Goal: Contribute content

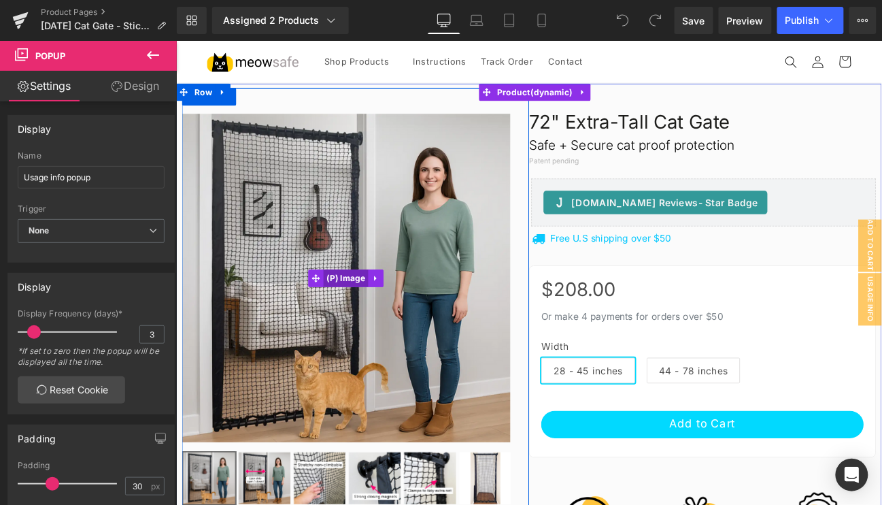
click at [353, 316] on span "(P) Image" at bounding box center [374, 317] width 52 height 20
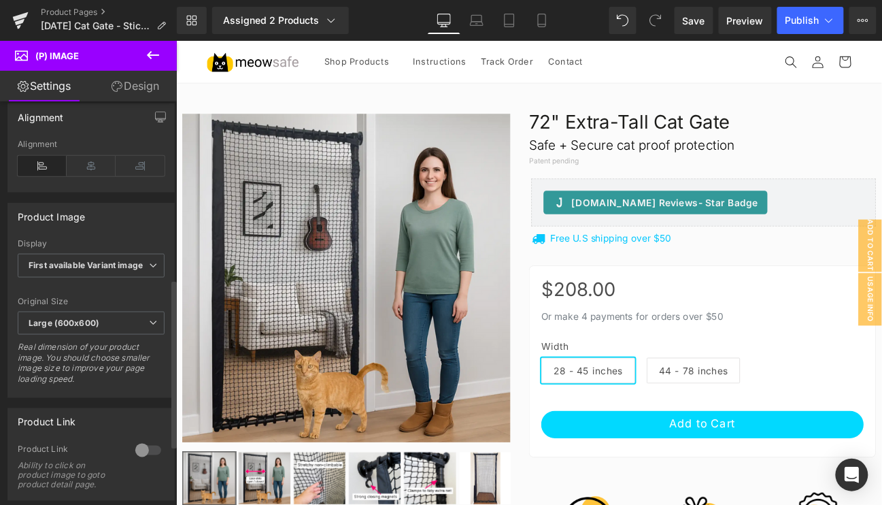
scroll to position [433, 0]
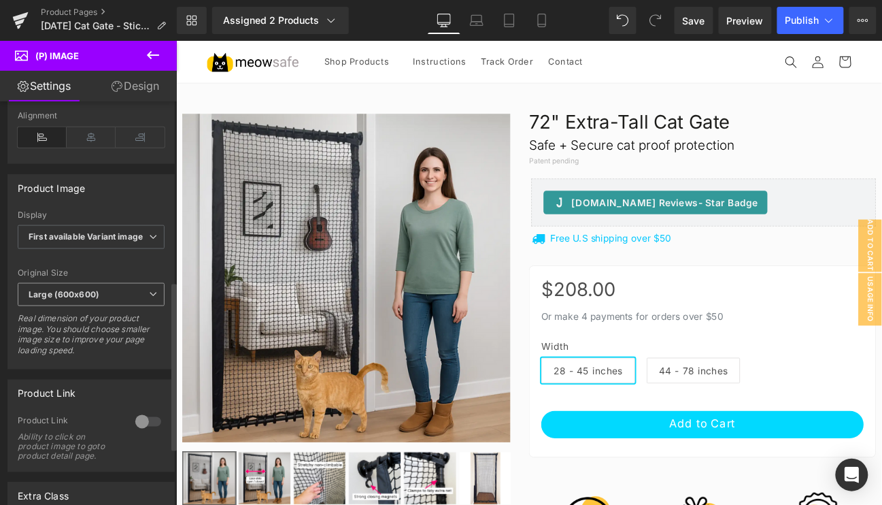
click at [129, 284] on span "Large (600x600)" at bounding box center [91, 295] width 147 height 24
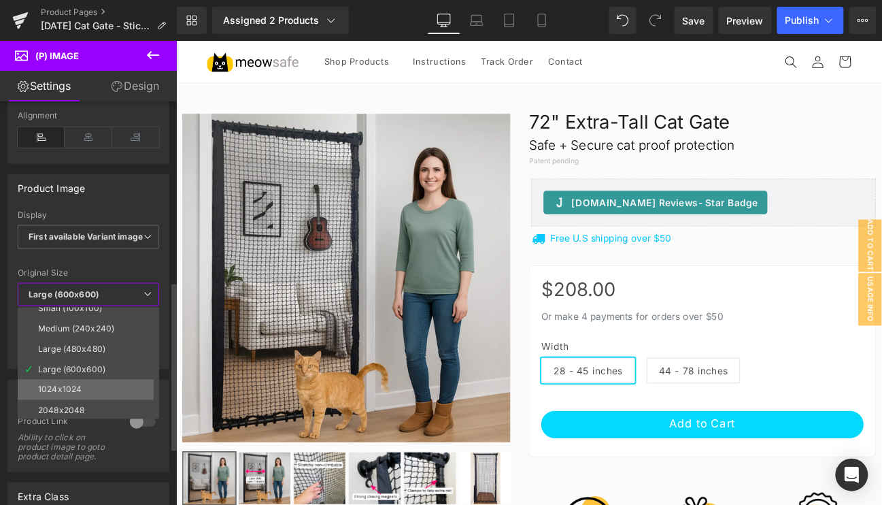
scroll to position [10, 0]
click at [83, 405] on div "2048x2048" at bounding box center [61, 410] width 46 height 10
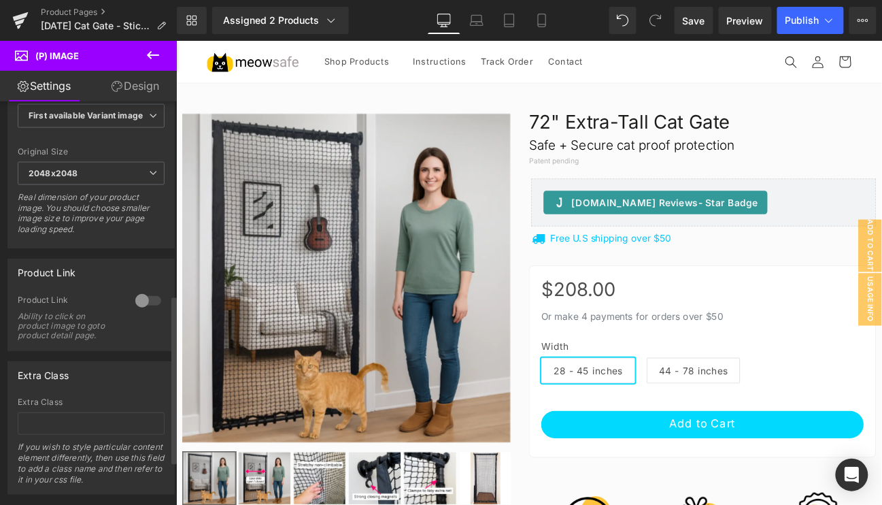
scroll to position [556, 0]
click at [702, 27] on span "Save" at bounding box center [694, 21] width 22 height 14
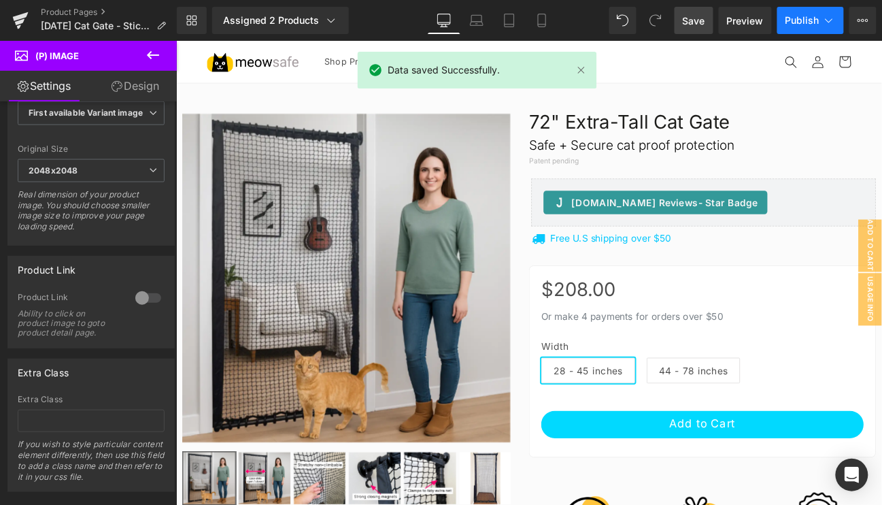
click at [821, 26] on button "Publish" at bounding box center [811, 20] width 67 height 27
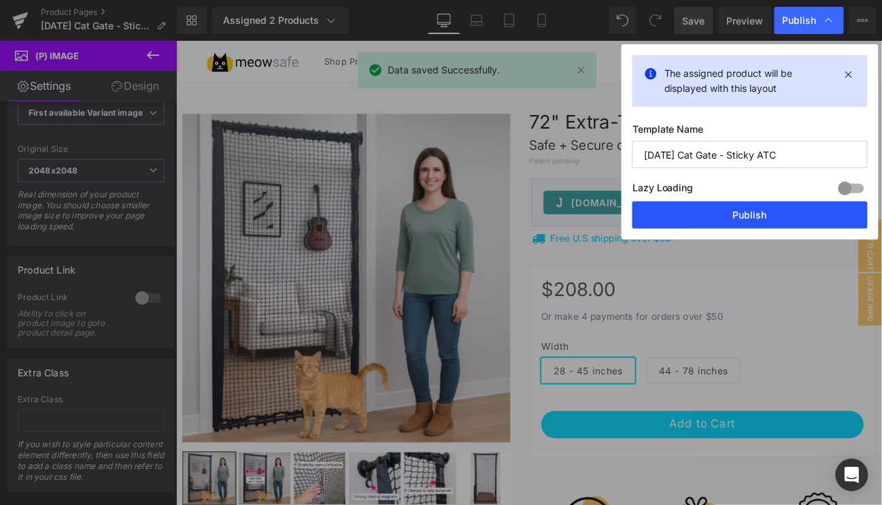
click at [722, 208] on button "Publish" at bounding box center [750, 214] width 235 height 27
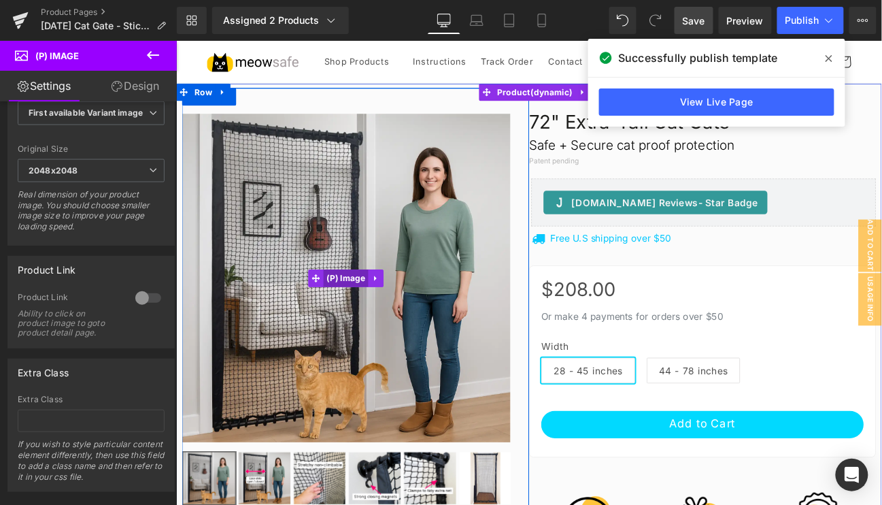
click at [381, 317] on span "(P) Image" at bounding box center [374, 317] width 52 height 20
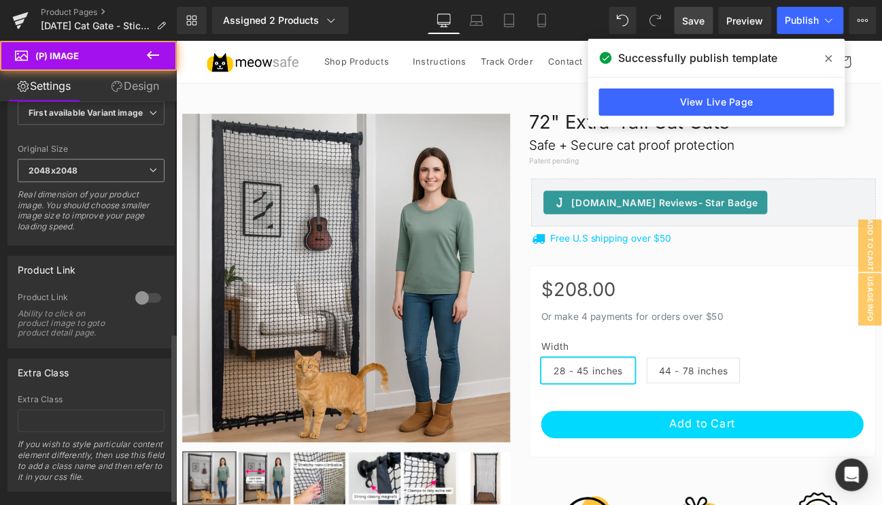
click at [107, 171] on span "2048x2048" at bounding box center [91, 171] width 147 height 24
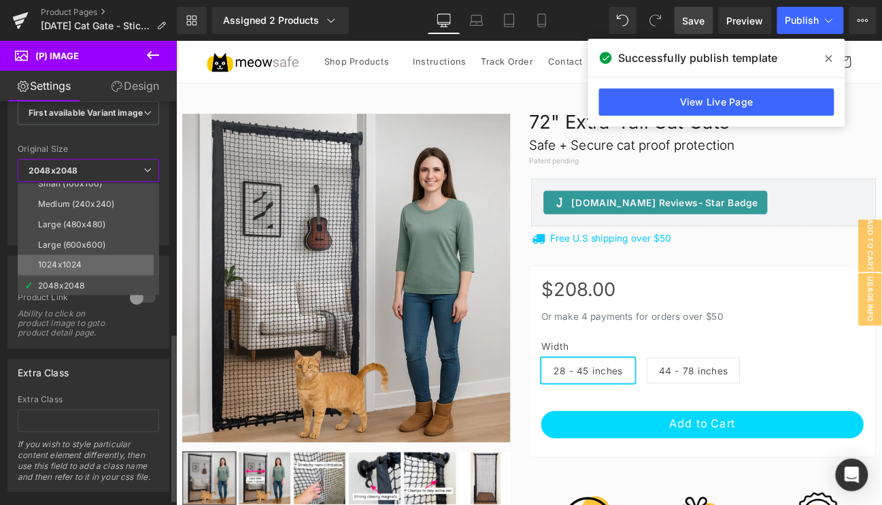
click at [80, 261] on div "1024x1024" at bounding box center [60, 266] width 44 height 10
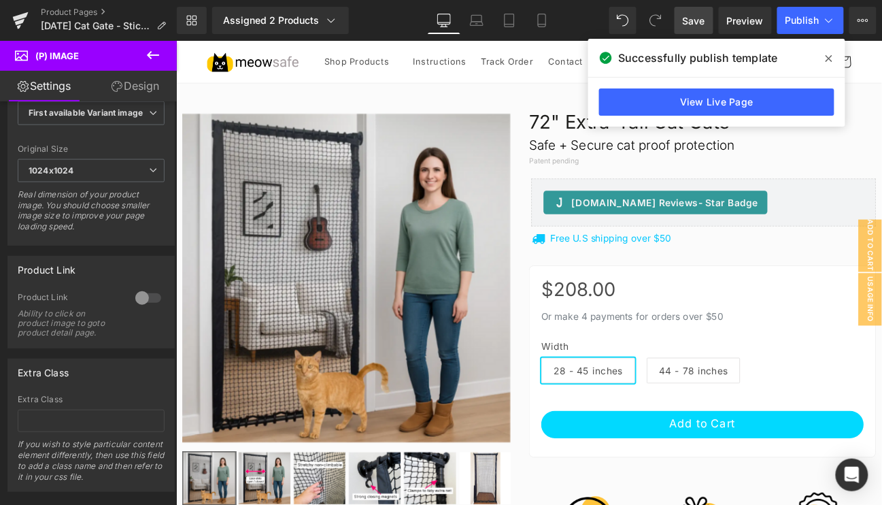
click at [695, 16] on span "Save" at bounding box center [694, 21] width 22 height 14
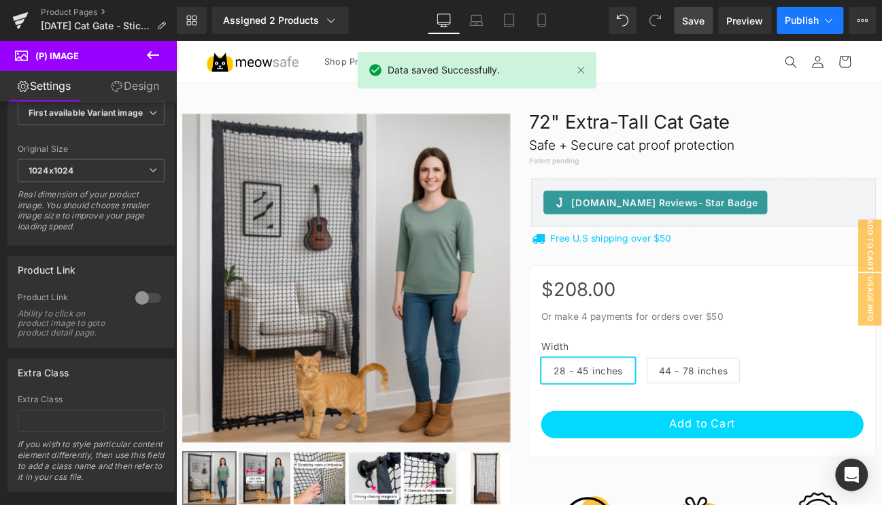
click at [801, 21] on span "Publish" at bounding box center [803, 20] width 34 height 11
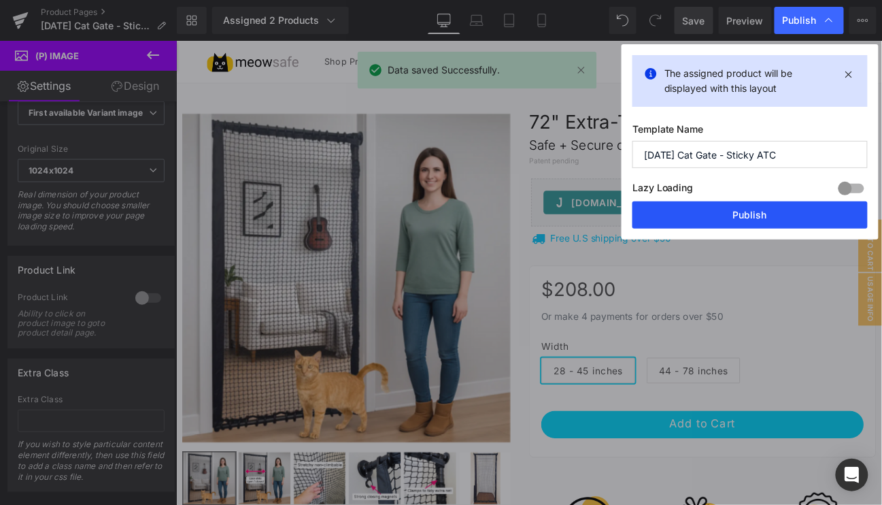
click at [763, 212] on button "Publish" at bounding box center [750, 214] width 235 height 27
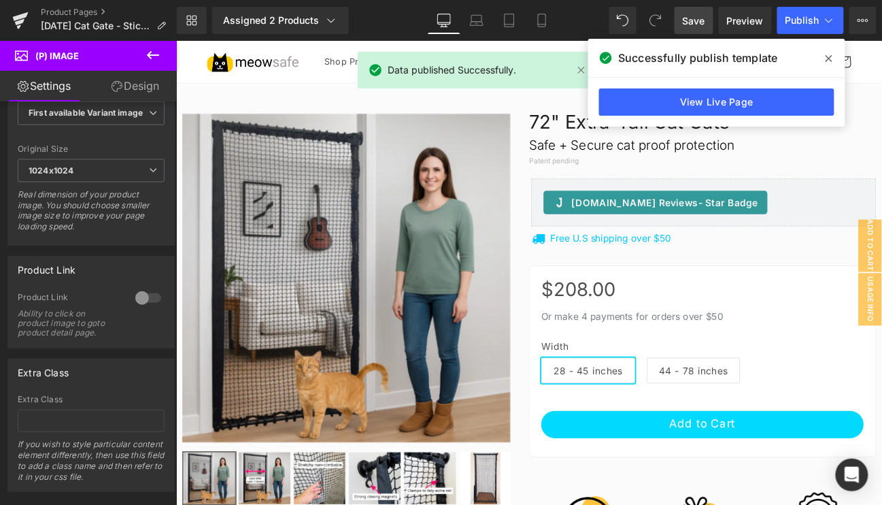
click at [830, 64] on span at bounding box center [829, 59] width 22 height 22
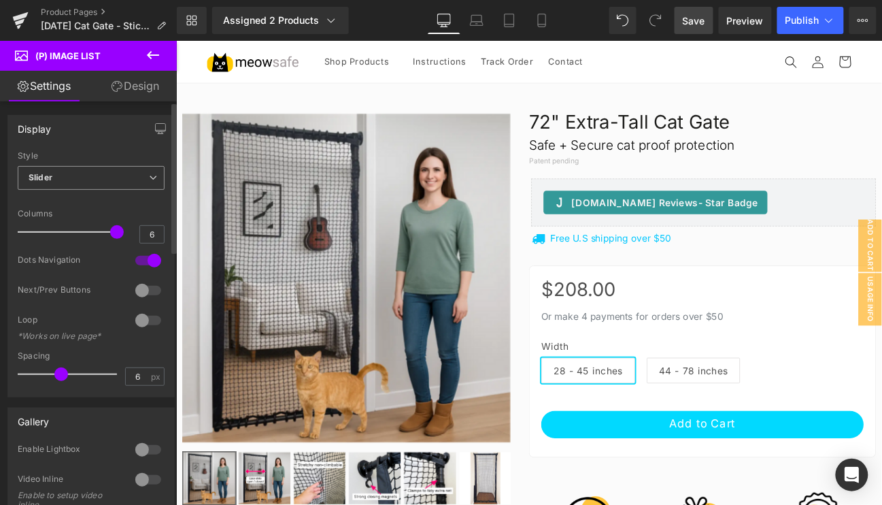
click at [140, 183] on span "Slider" at bounding box center [91, 178] width 147 height 24
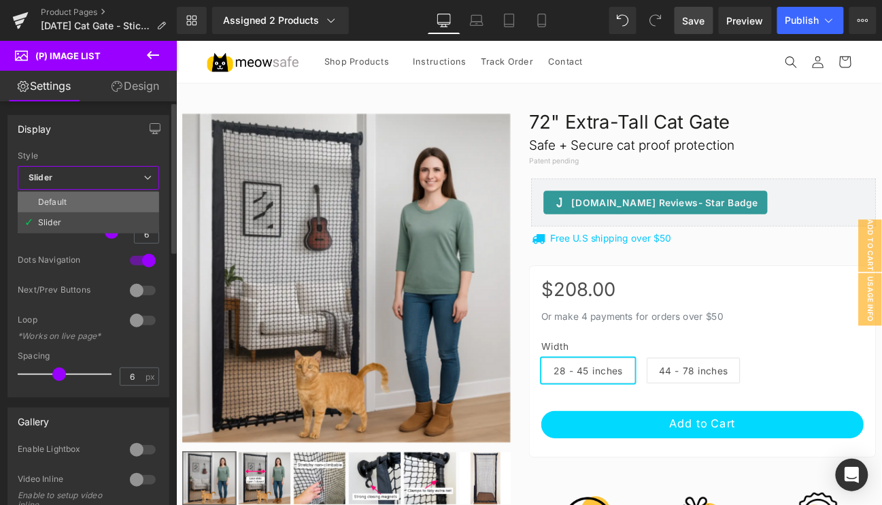
click at [93, 197] on li "Default" at bounding box center [88, 202] width 141 height 20
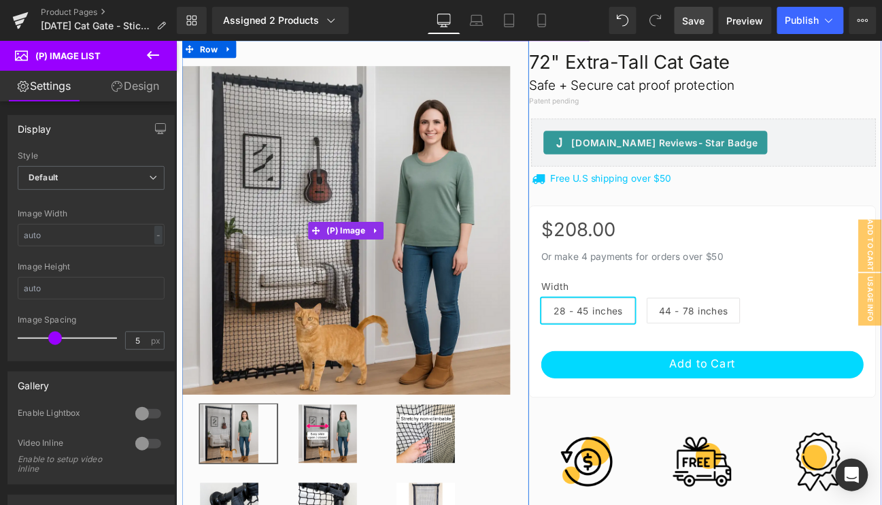
scroll to position [123, 0]
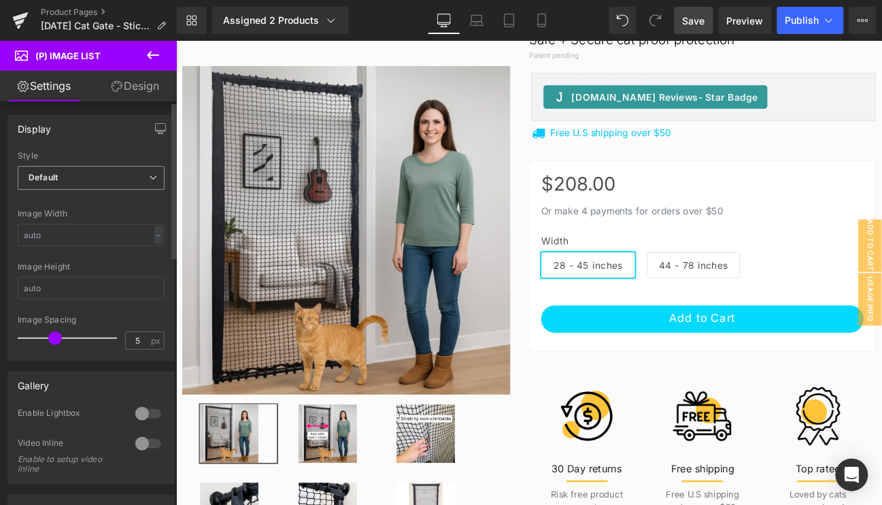
click at [117, 171] on span "Default" at bounding box center [91, 178] width 147 height 24
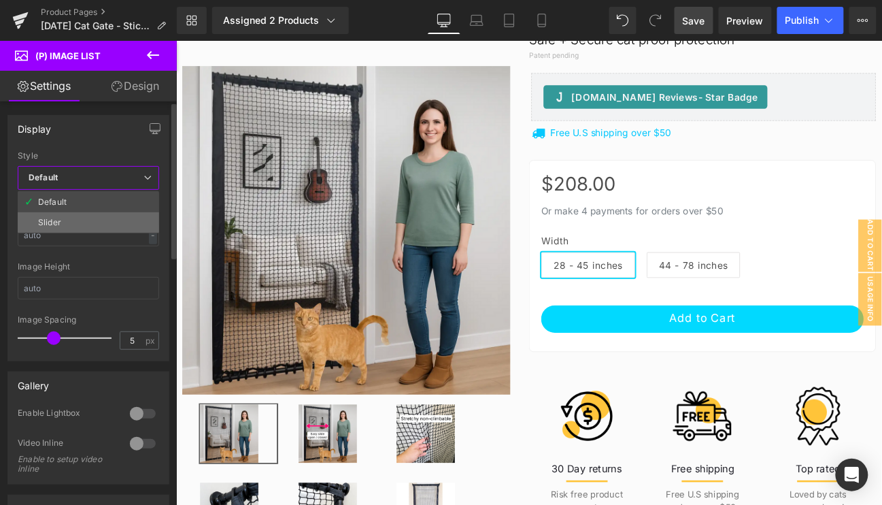
click at [71, 223] on li "Slider" at bounding box center [88, 222] width 141 height 20
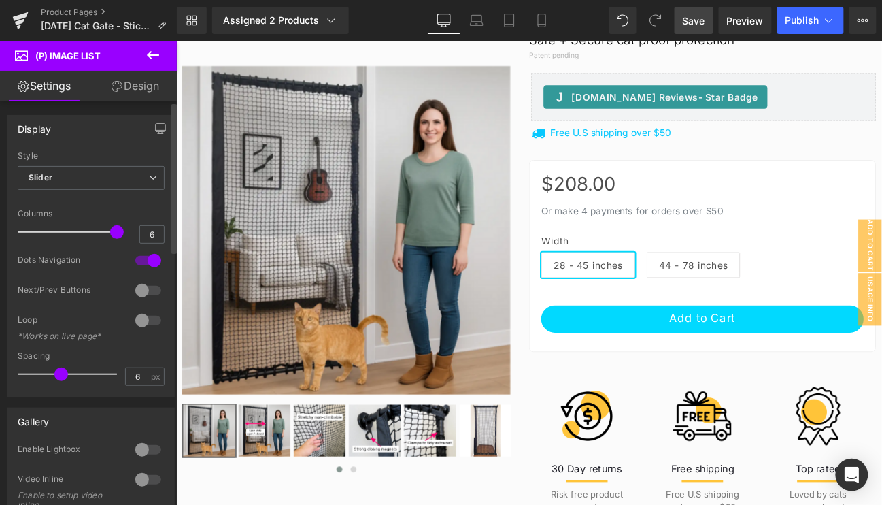
click at [137, 290] on div at bounding box center [148, 291] width 33 height 22
click at [139, 317] on div at bounding box center [148, 321] width 33 height 22
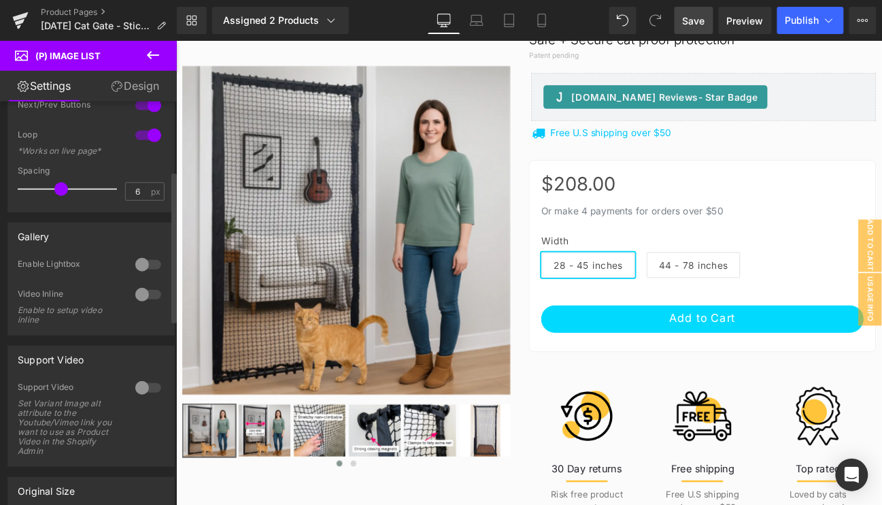
scroll to position [0, 0]
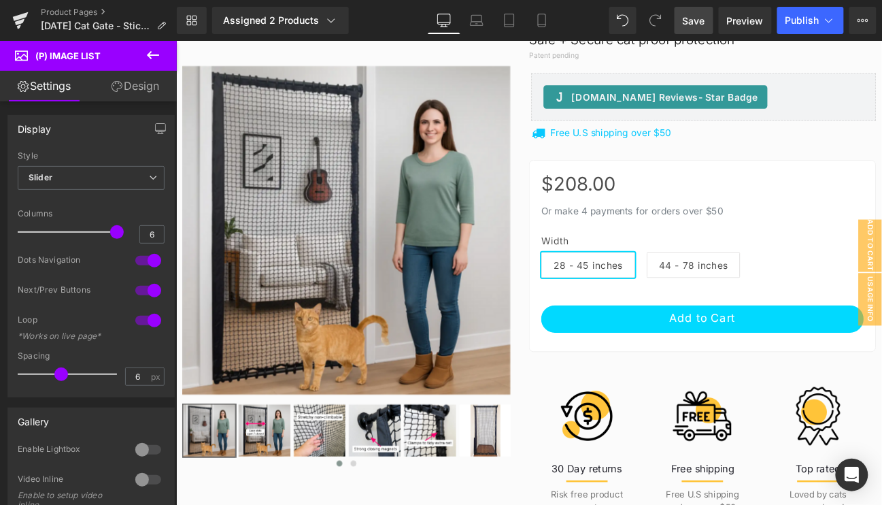
click at [704, 18] on span "Save" at bounding box center [694, 21] width 22 height 14
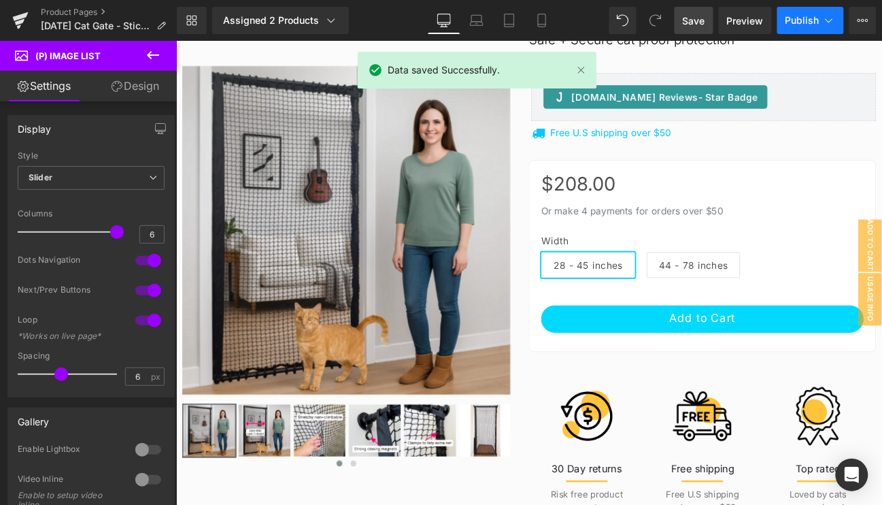
click at [795, 24] on span "Publish" at bounding box center [803, 20] width 34 height 11
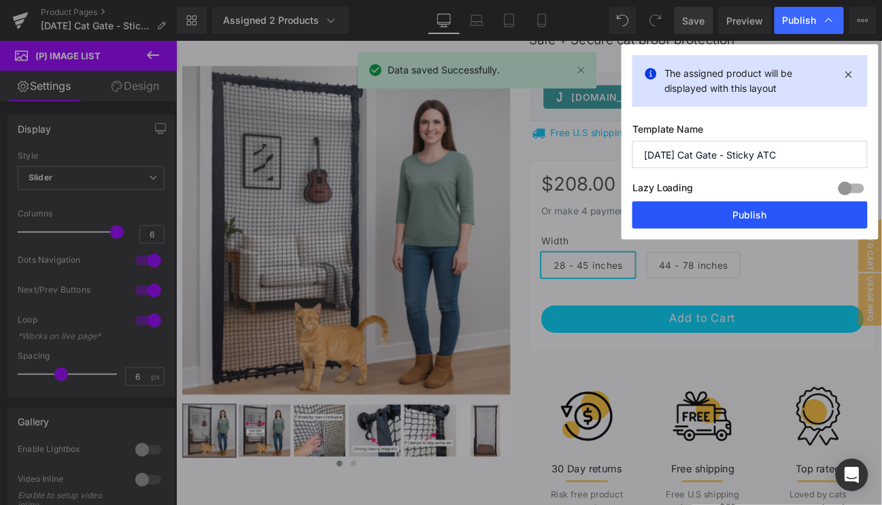
click at [768, 208] on button "Publish" at bounding box center [750, 214] width 235 height 27
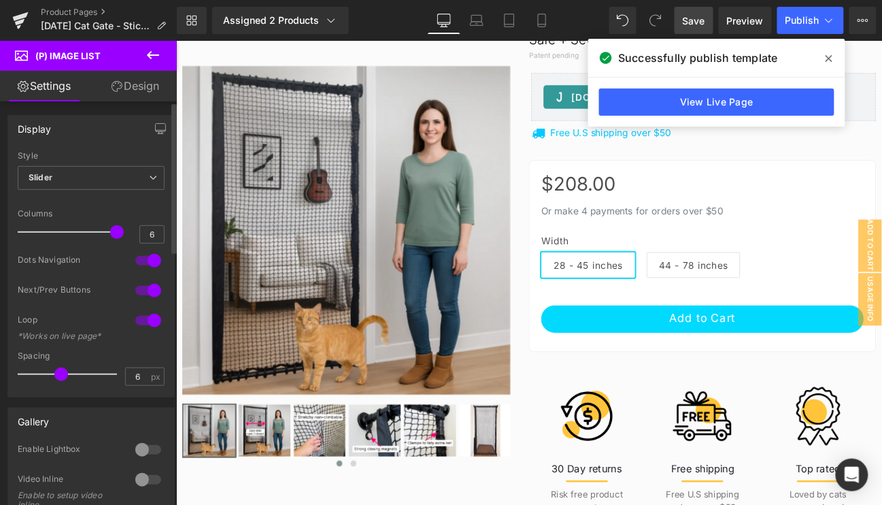
click at [141, 317] on div at bounding box center [148, 321] width 33 height 22
click at [695, 27] on span "Save" at bounding box center [694, 21] width 22 height 14
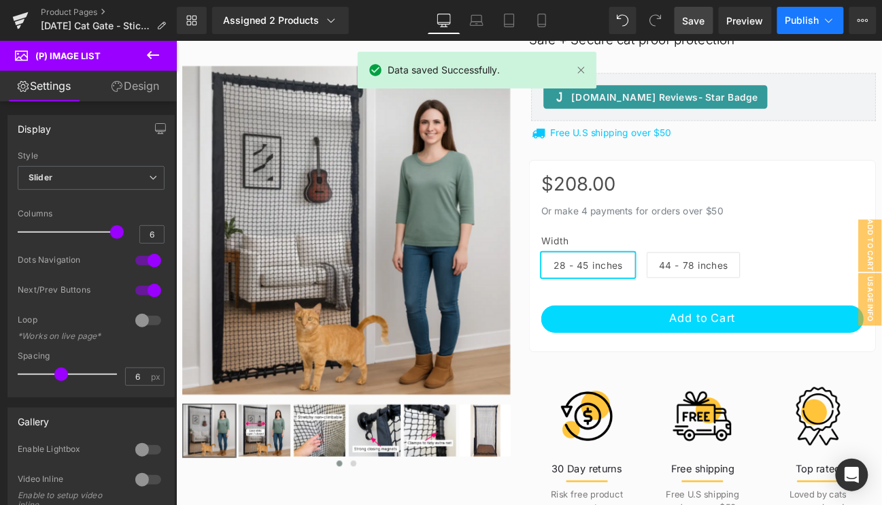
click at [806, 15] on span "Publish" at bounding box center [803, 20] width 34 height 11
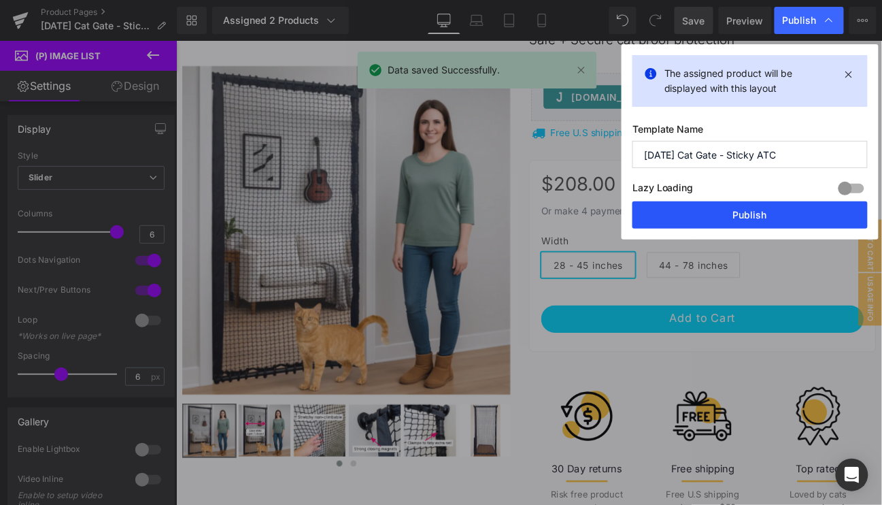
click at [749, 214] on button "Publish" at bounding box center [750, 214] width 235 height 27
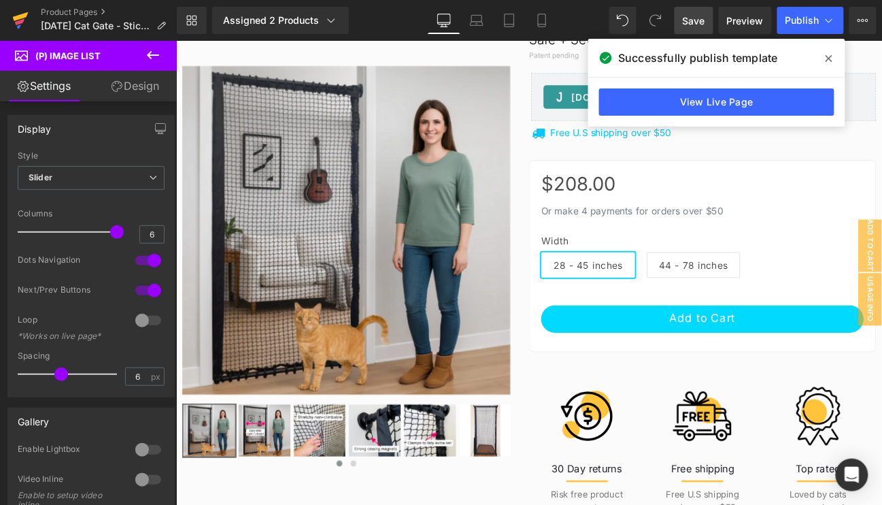
click at [15, 22] on icon at bounding box center [20, 22] width 10 height 6
